Goal: Information Seeking & Learning: Learn about a topic

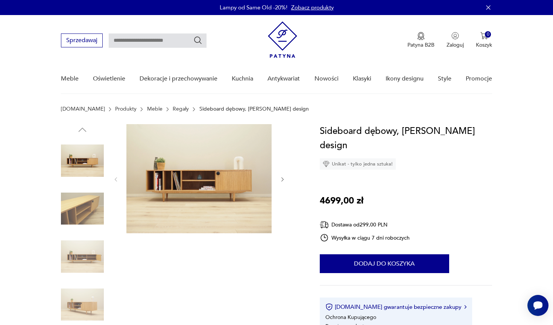
click at [208, 198] on img at bounding box center [198, 178] width 145 height 109
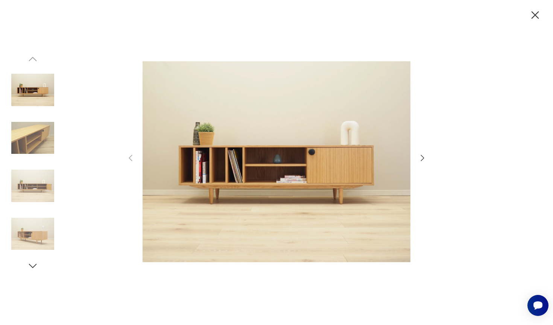
click at [238, 167] on img at bounding box center [277, 162] width 268 height 260
click at [38, 141] on img at bounding box center [32, 138] width 43 height 43
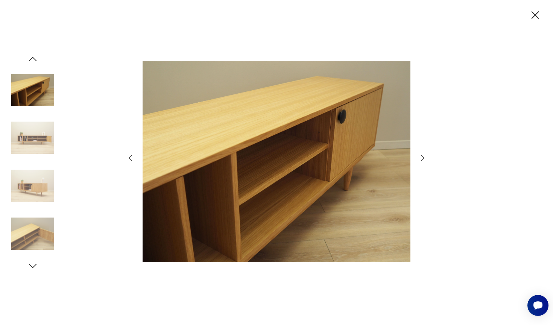
click at [38, 141] on img at bounding box center [32, 138] width 43 height 43
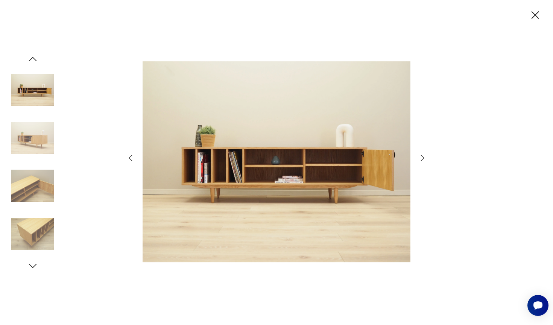
click at [38, 141] on img at bounding box center [32, 138] width 43 height 43
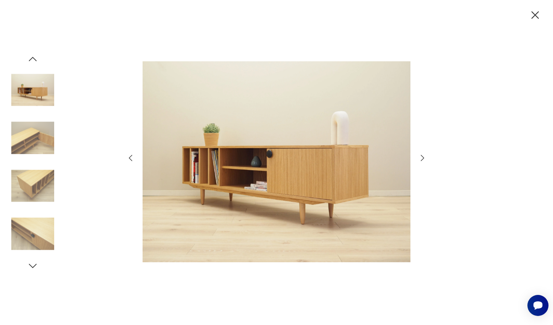
click at [38, 141] on img at bounding box center [32, 138] width 43 height 43
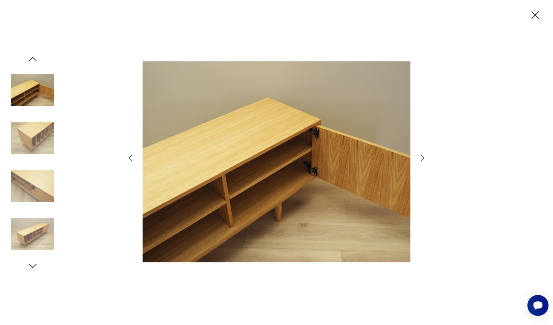
click at [38, 141] on img at bounding box center [32, 138] width 43 height 43
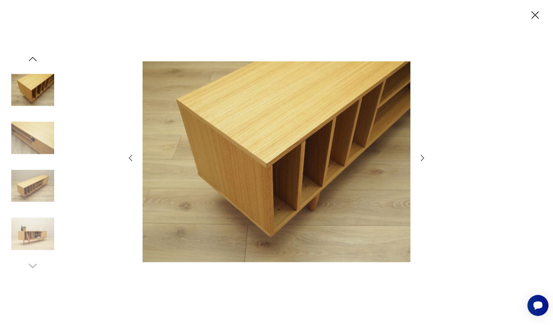
click at [38, 141] on img at bounding box center [32, 138] width 43 height 43
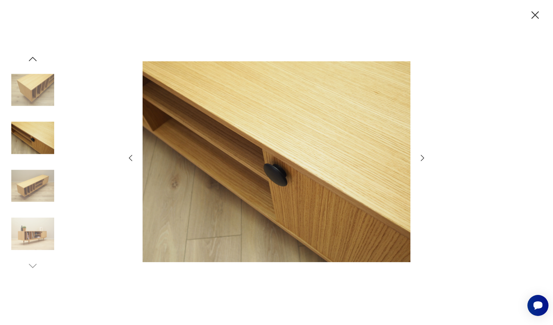
click at [38, 141] on img at bounding box center [32, 138] width 43 height 43
click at [39, 173] on img at bounding box center [32, 185] width 43 height 43
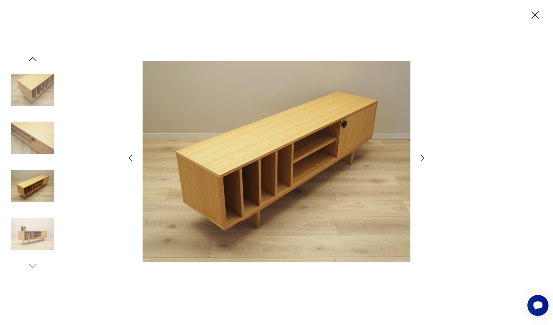
click at [536, 13] on icon "button" at bounding box center [534, 15] width 13 height 13
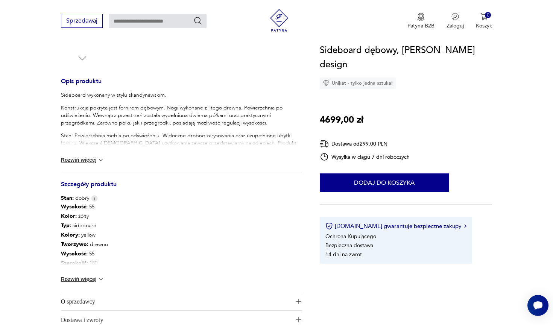
scroll to position [282, 0]
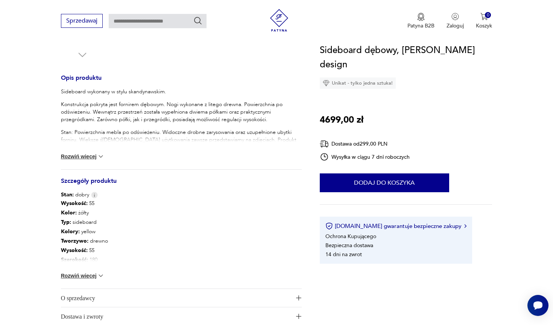
click at [91, 274] on button "Rozwiń więcej" at bounding box center [83, 276] width 44 height 8
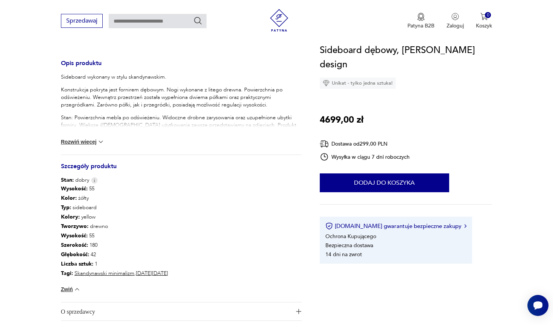
scroll to position [310, 0]
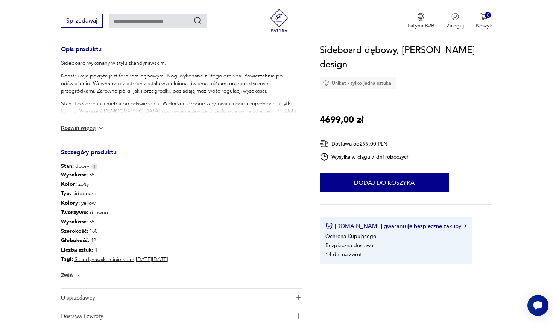
click at [83, 127] on button "Rozwiń więcej" at bounding box center [83, 128] width 44 height 8
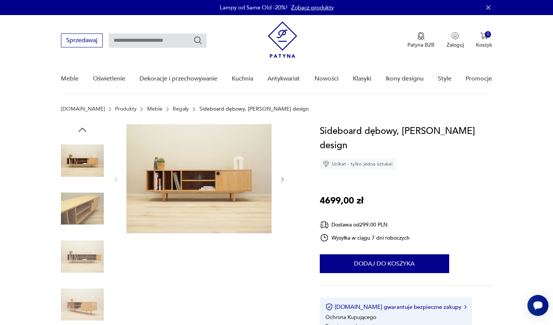
scroll to position [0, 0]
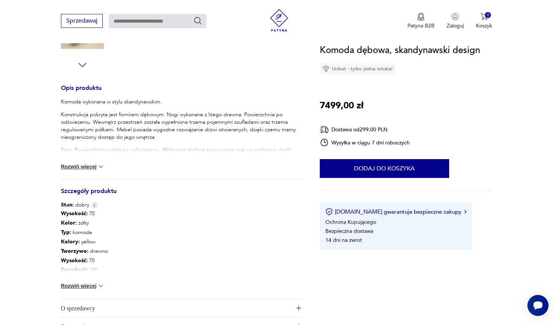
scroll to position [278, 0]
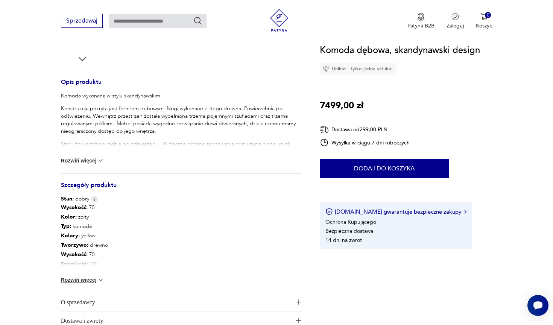
click at [87, 280] on button "Rozwiń więcej" at bounding box center [83, 280] width 44 height 8
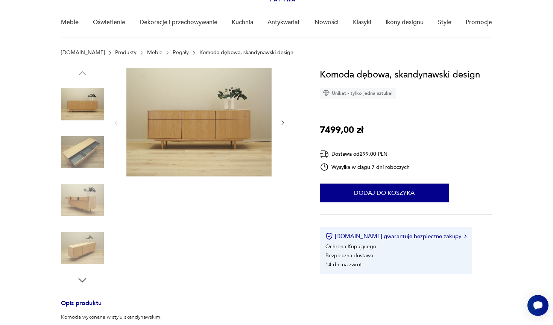
scroll to position [56, 0]
click at [80, 205] on img at bounding box center [82, 200] width 43 height 43
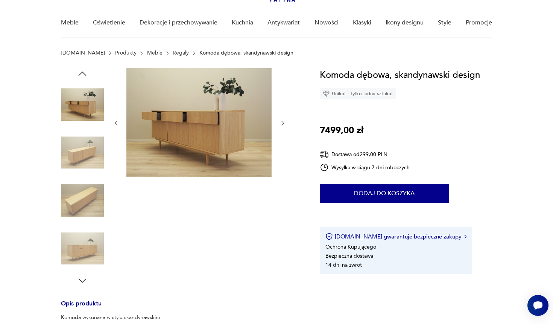
click at [80, 199] on img at bounding box center [82, 200] width 43 height 43
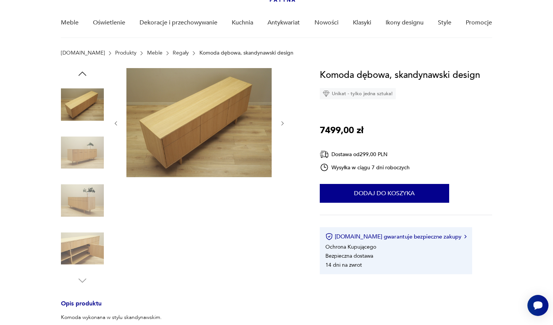
click at [81, 238] on img at bounding box center [82, 248] width 43 height 43
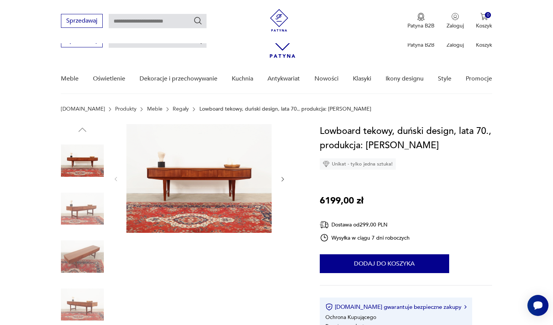
scroll to position [317, 0]
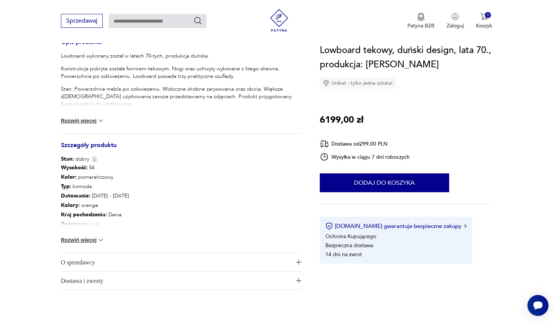
click at [94, 238] on button "Rozwiń więcej" at bounding box center [83, 240] width 44 height 8
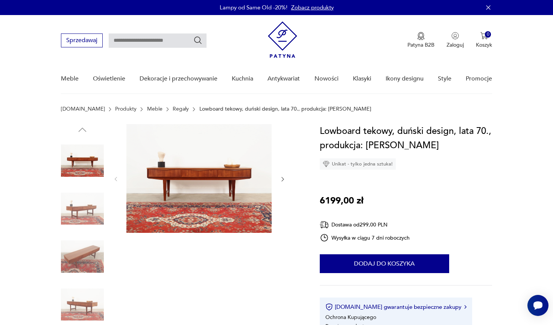
scroll to position [0, 0]
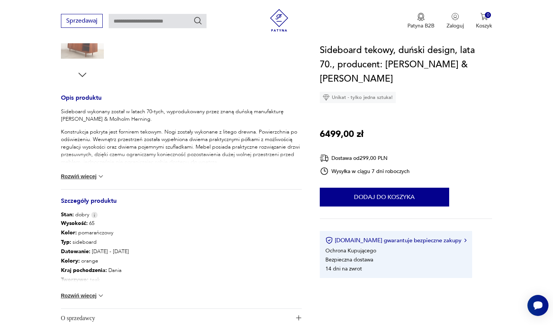
click at [97, 294] on button "Rozwiń więcej" at bounding box center [83, 296] width 44 height 8
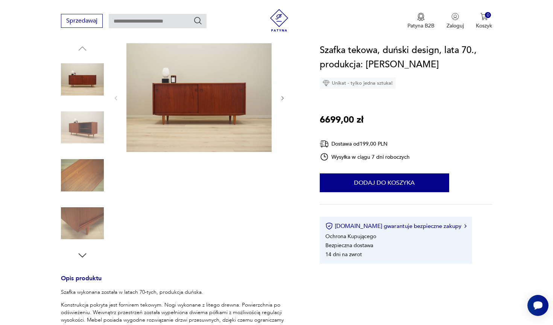
scroll to position [303, 0]
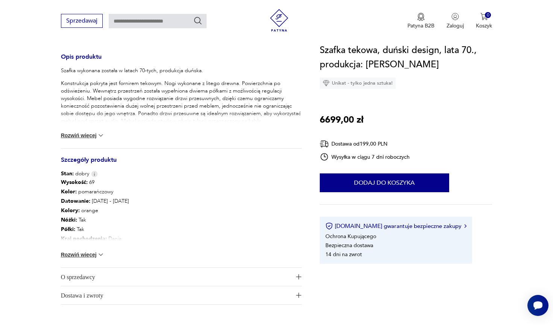
click at [98, 248] on div "Wysokość : 69 Kolor: pomarańczowy Datowanie : [DATE] - [DATE] Kolory : orange N…" at bounding box center [181, 223] width 241 height 90
click at [96, 254] on button "Rozwiń więcej" at bounding box center [83, 255] width 44 height 8
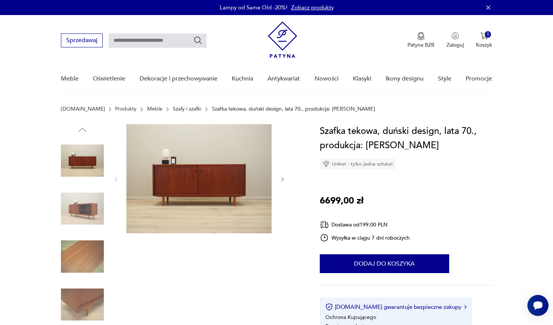
scroll to position [0, 0]
